Goal: Obtain resource: Obtain resource

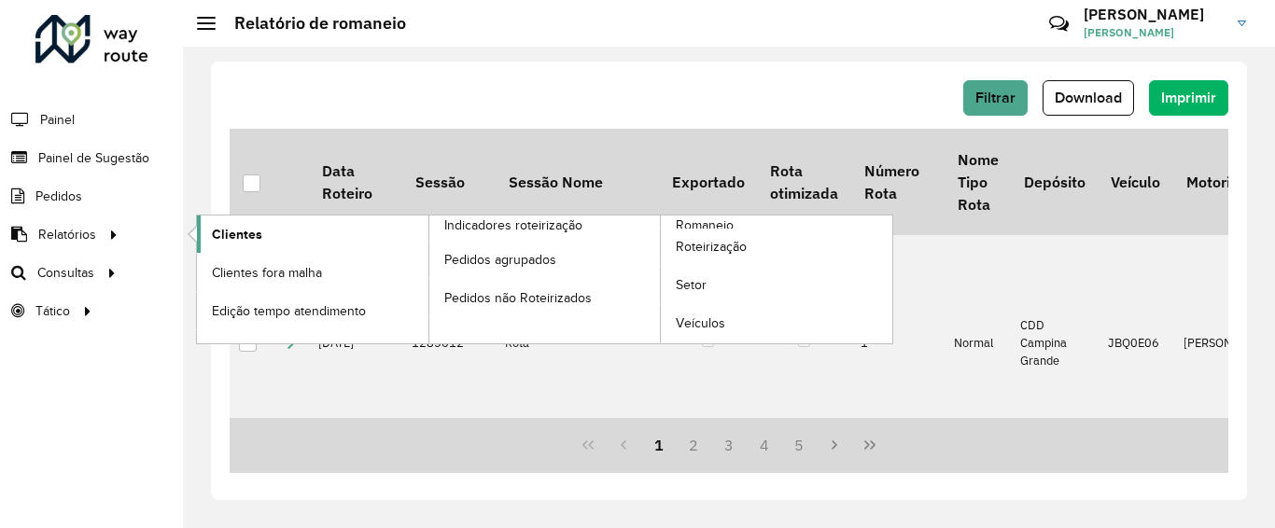
click at [239, 233] on span "Clientes" at bounding box center [237, 235] width 50 height 20
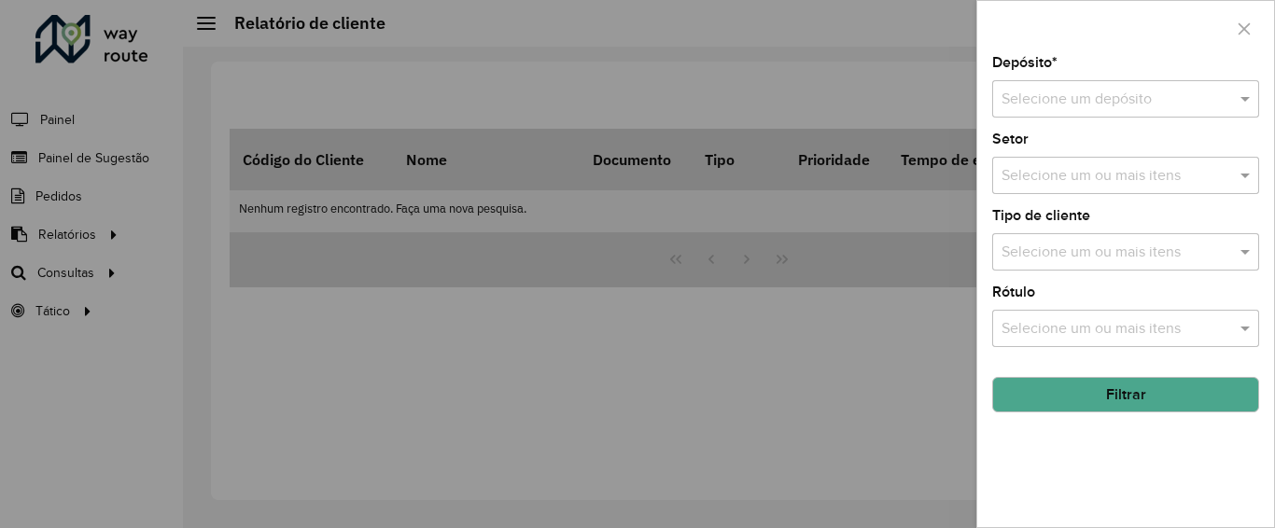
click at [1049, 74] on label "Depósito *" at bounding box center [1024, 62] width 65 height 22
click at [1048, 92] on input "text" at bounding box center [1107, 100] width 211 height 22
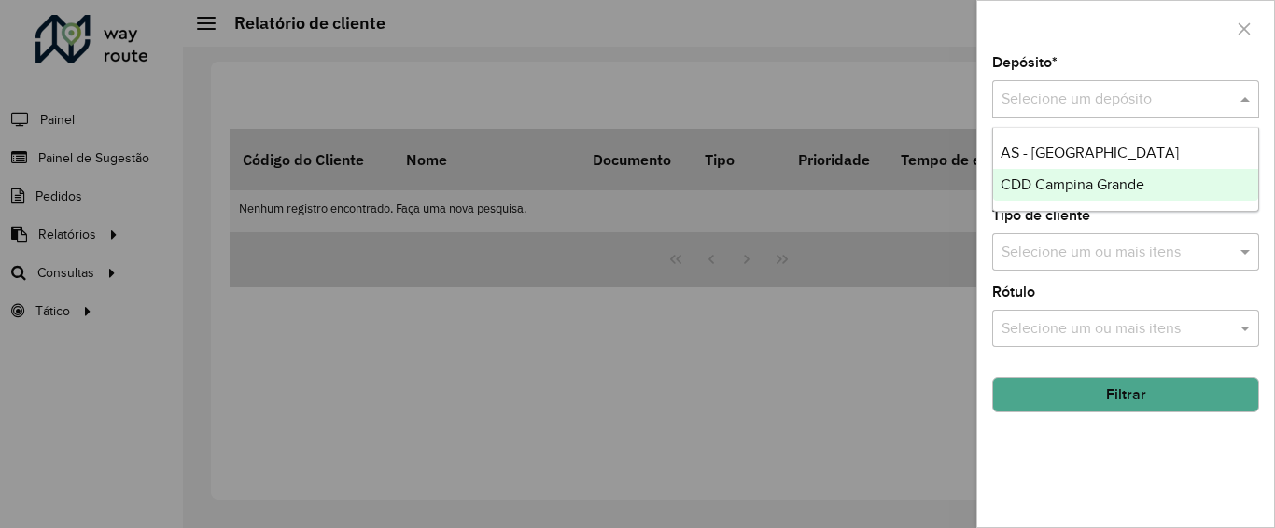
click at [1048, 180] on span "CDD Campina Grande" at bounding box center [1073, 184] width 144 height 16
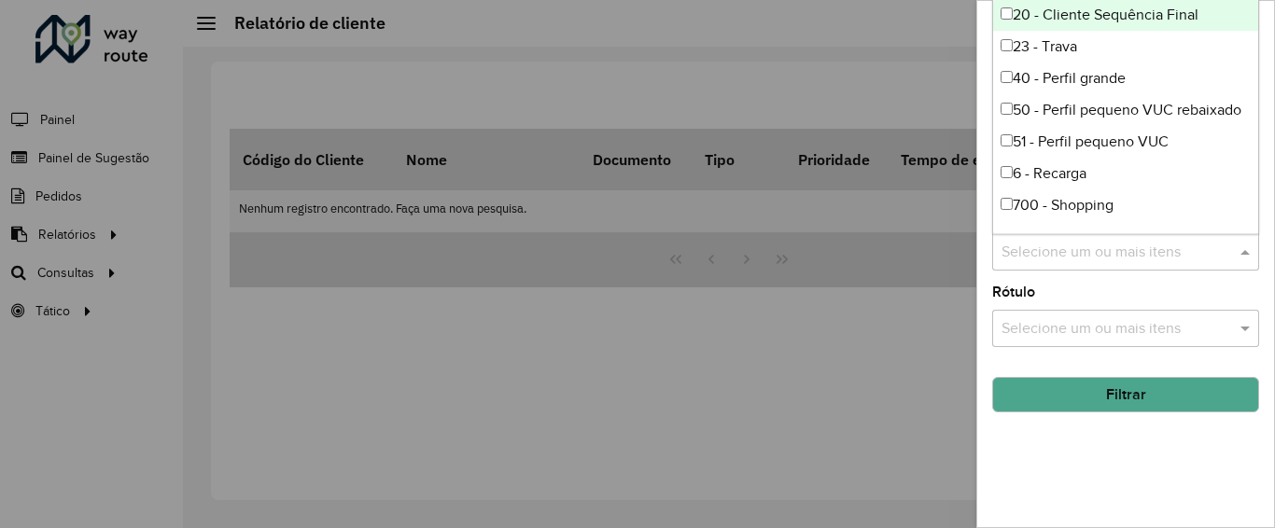
click at [1059, 254] on input "text" at bounding box center [1116, 253] width 239 height 22
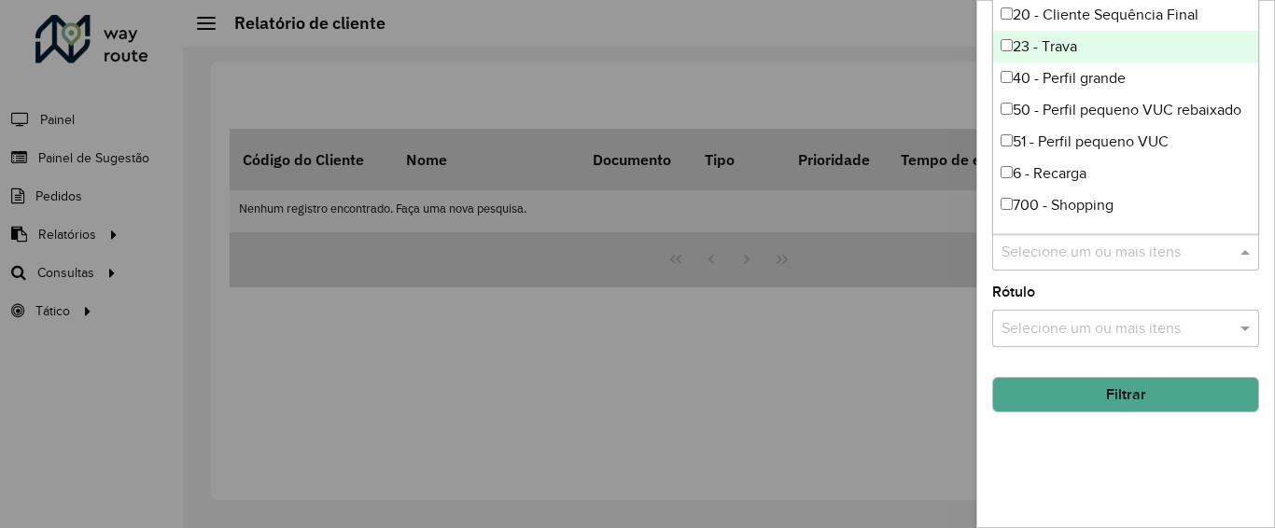
click at [1060, 47] on div "23 - Trava" at bounding box center [1125, 47] width 265 height 32
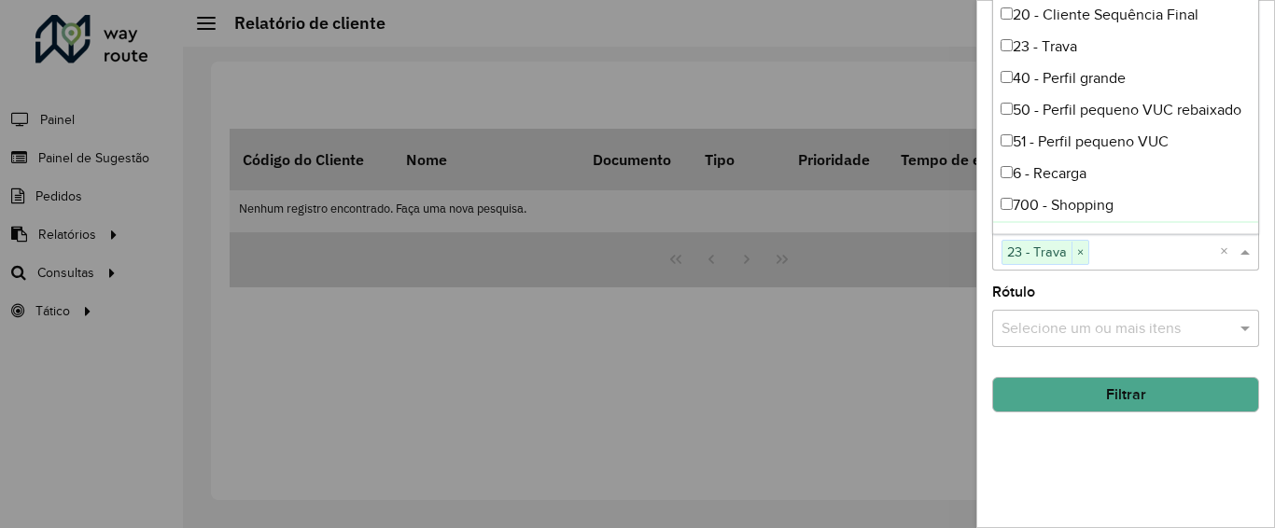
click at [1083, 391] on button "Filtrar" at bounding box center [1125, 394] width 267 height 35
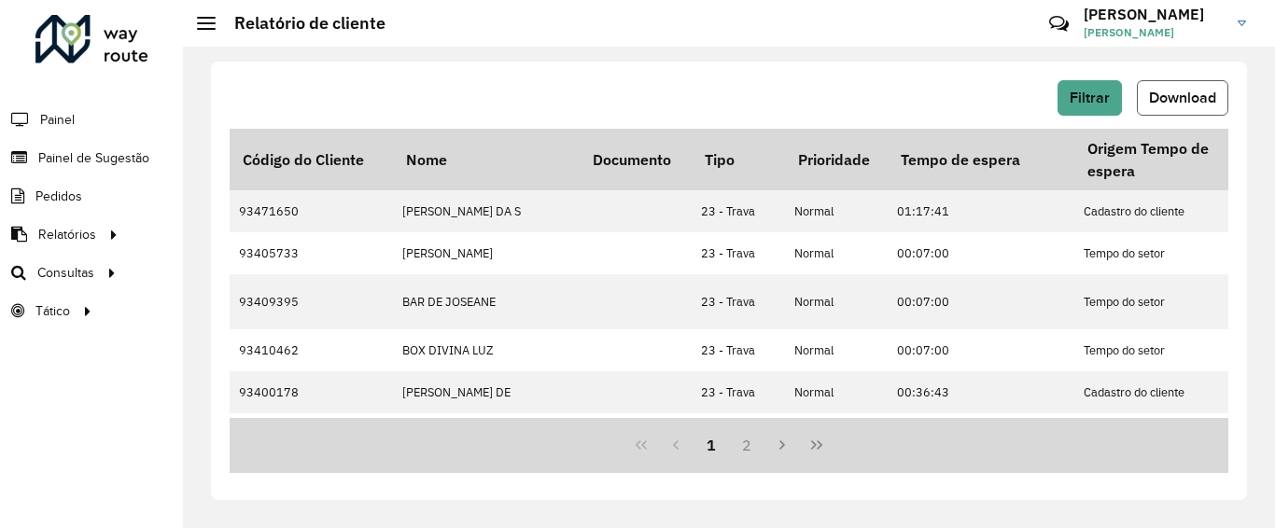
click at [1172, 95] on span "Download" at bounding box center [1182, 98] width 67 height 16
